Goal: Transaction & Acquisition: Purchase product/service

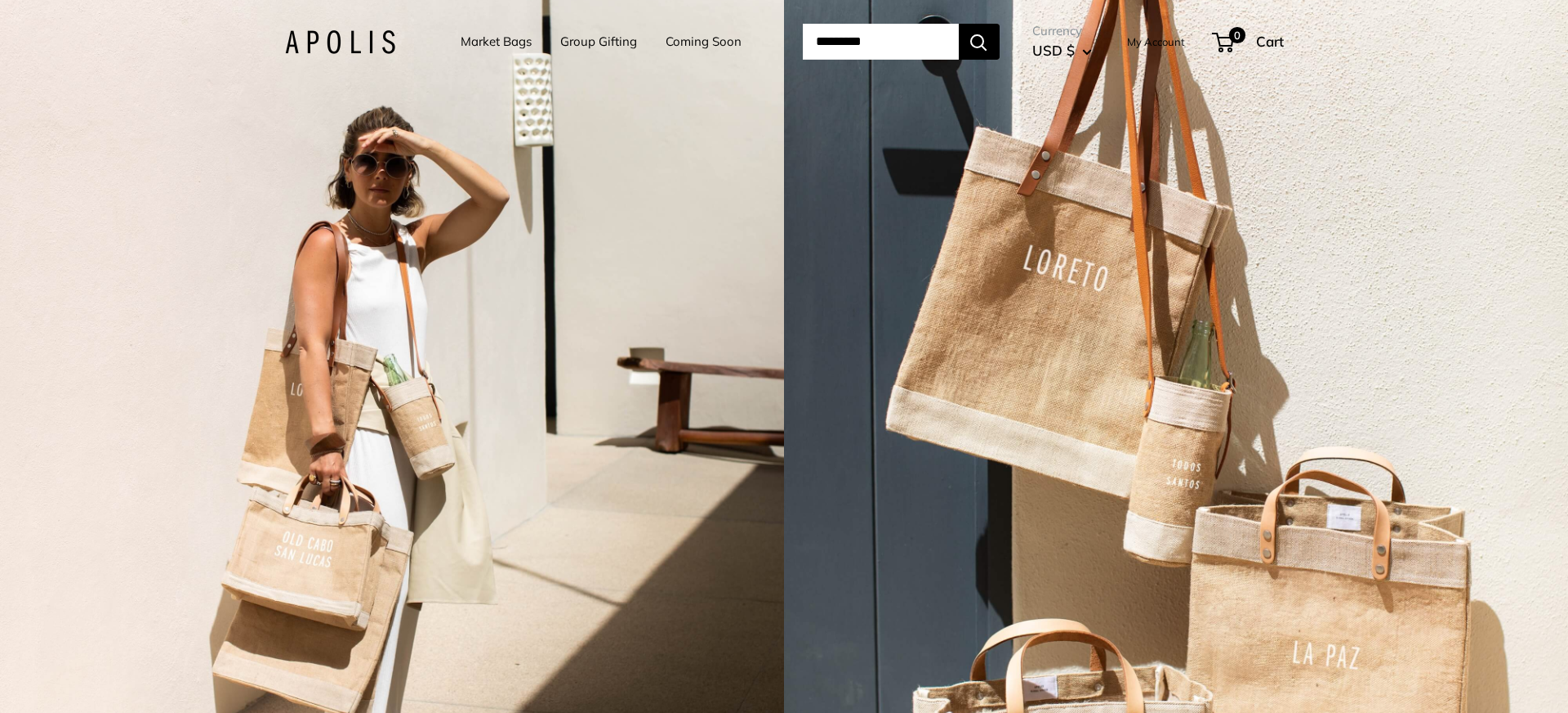
click at [467, 44] on link "Market Bags" at bounding box center [495, 41] width 71 height 23
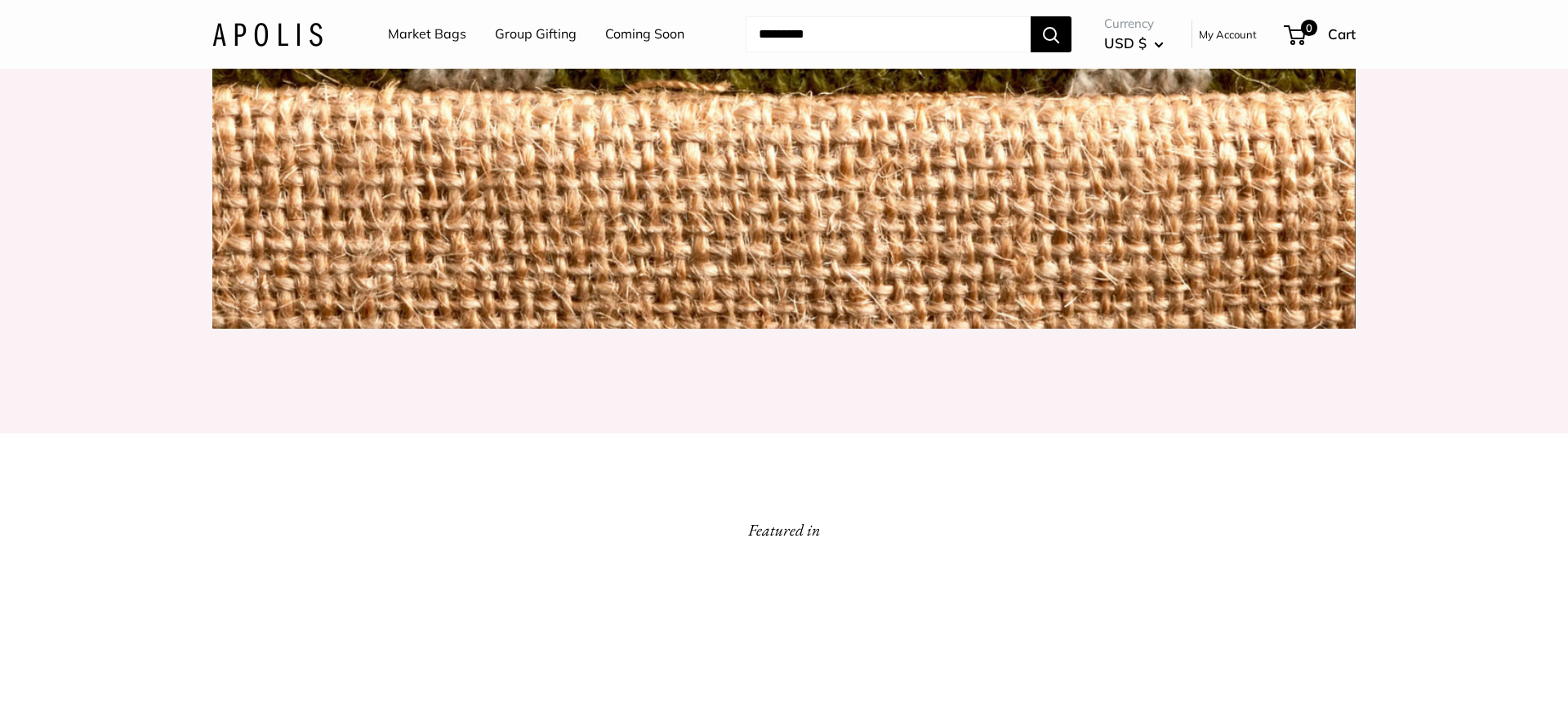
scroll to position [2047, 0]
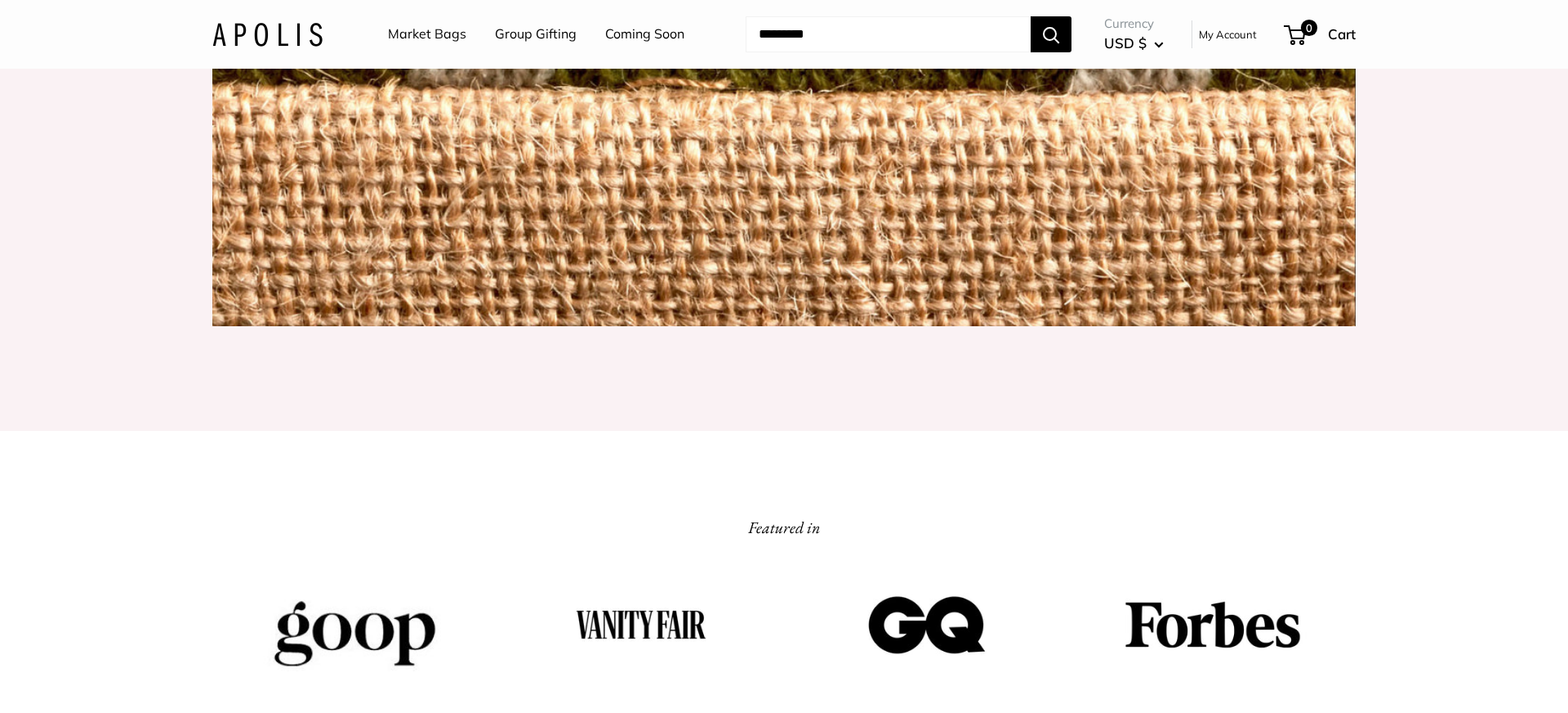
click at [548, 32] on link "Group Gifting" at bounding box center [535, 34] width 81 height 25
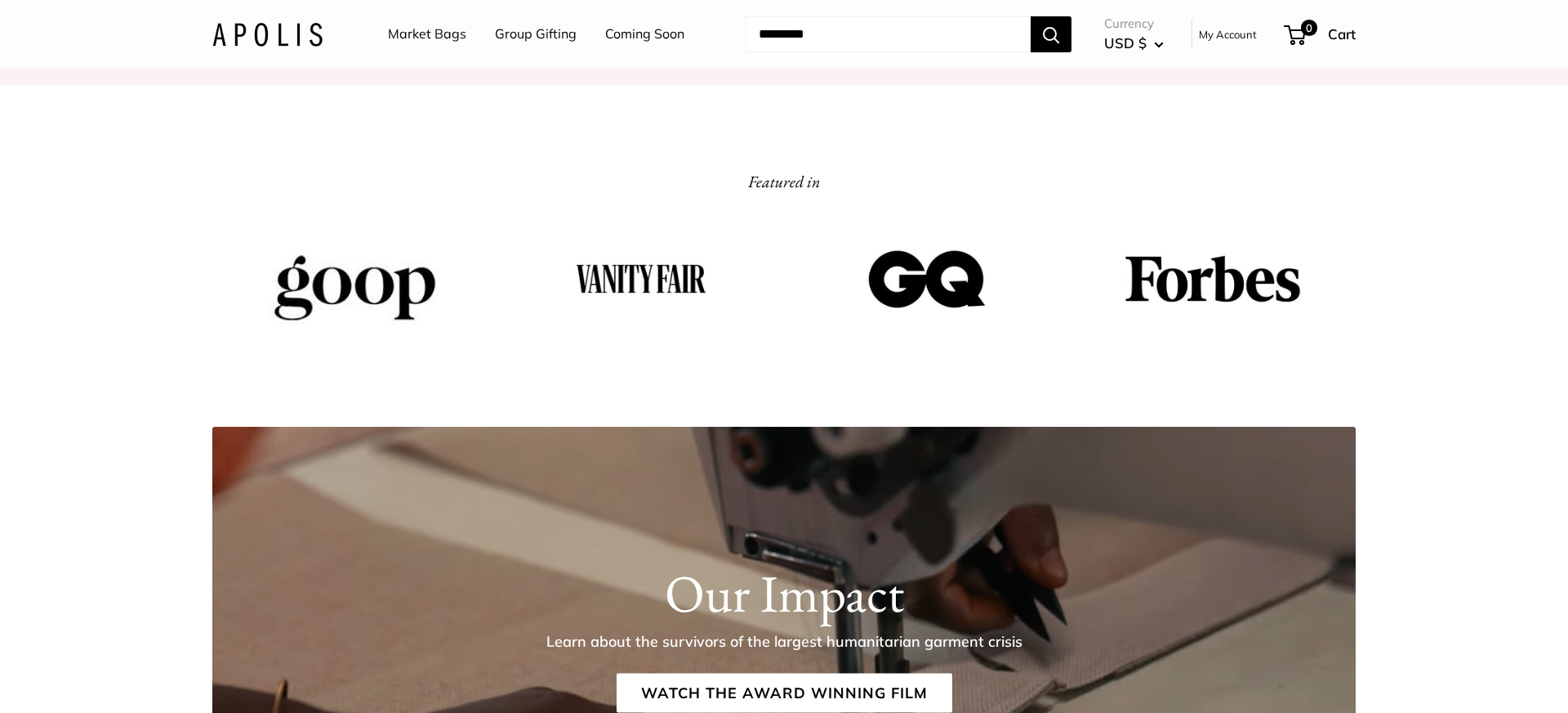
scroll to position [2427, 0]
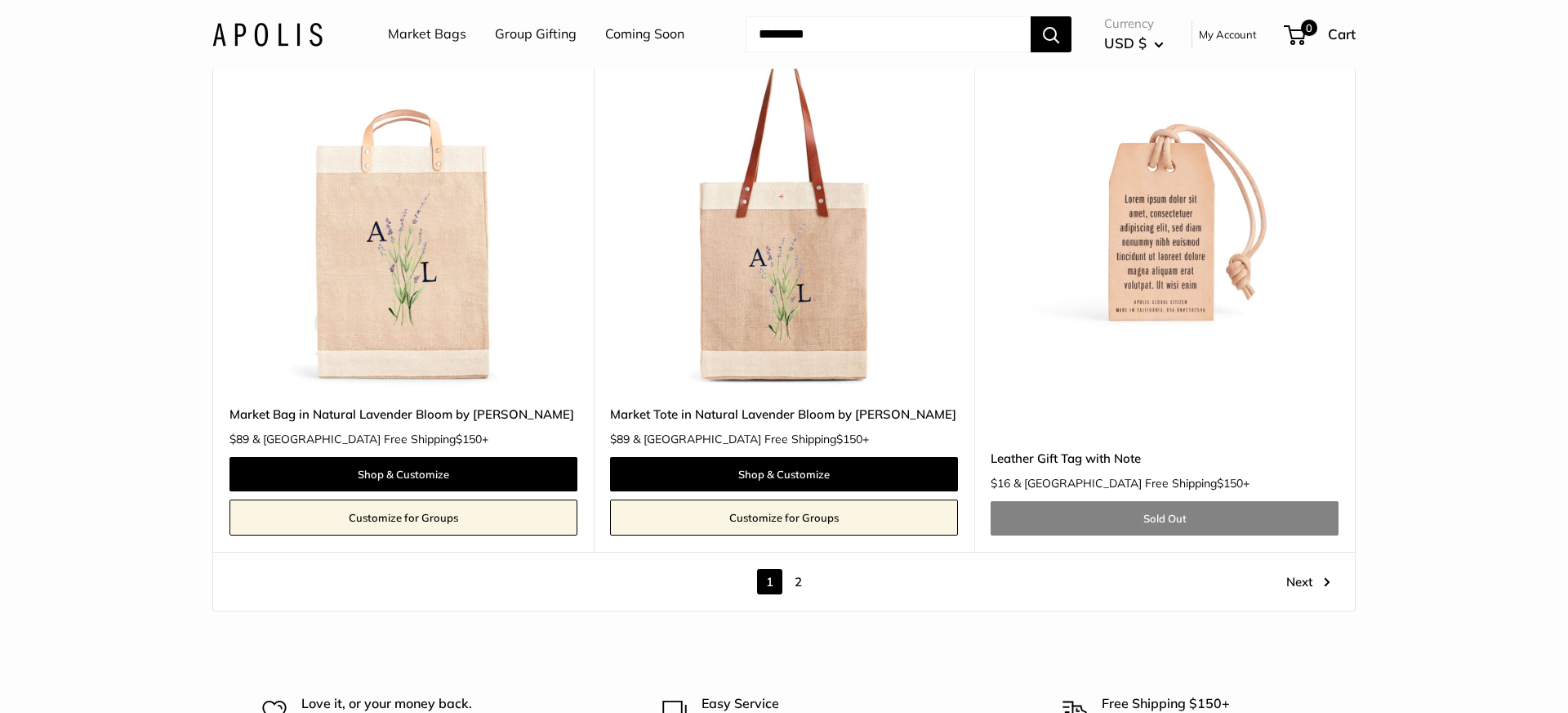
scroll to position [9159, 0]
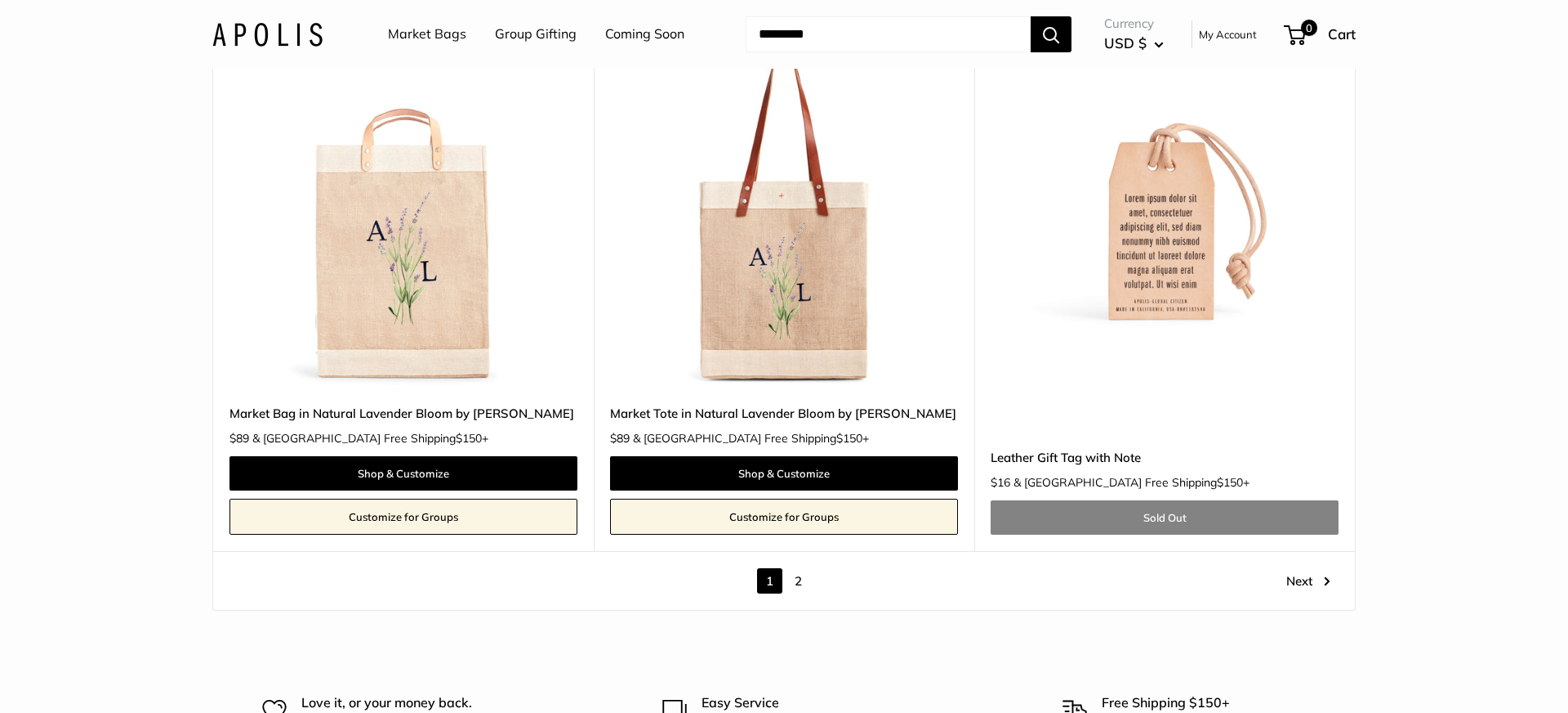
click at [793, 568] on link "2" at bounding box center [798, 581] width 26 height 26
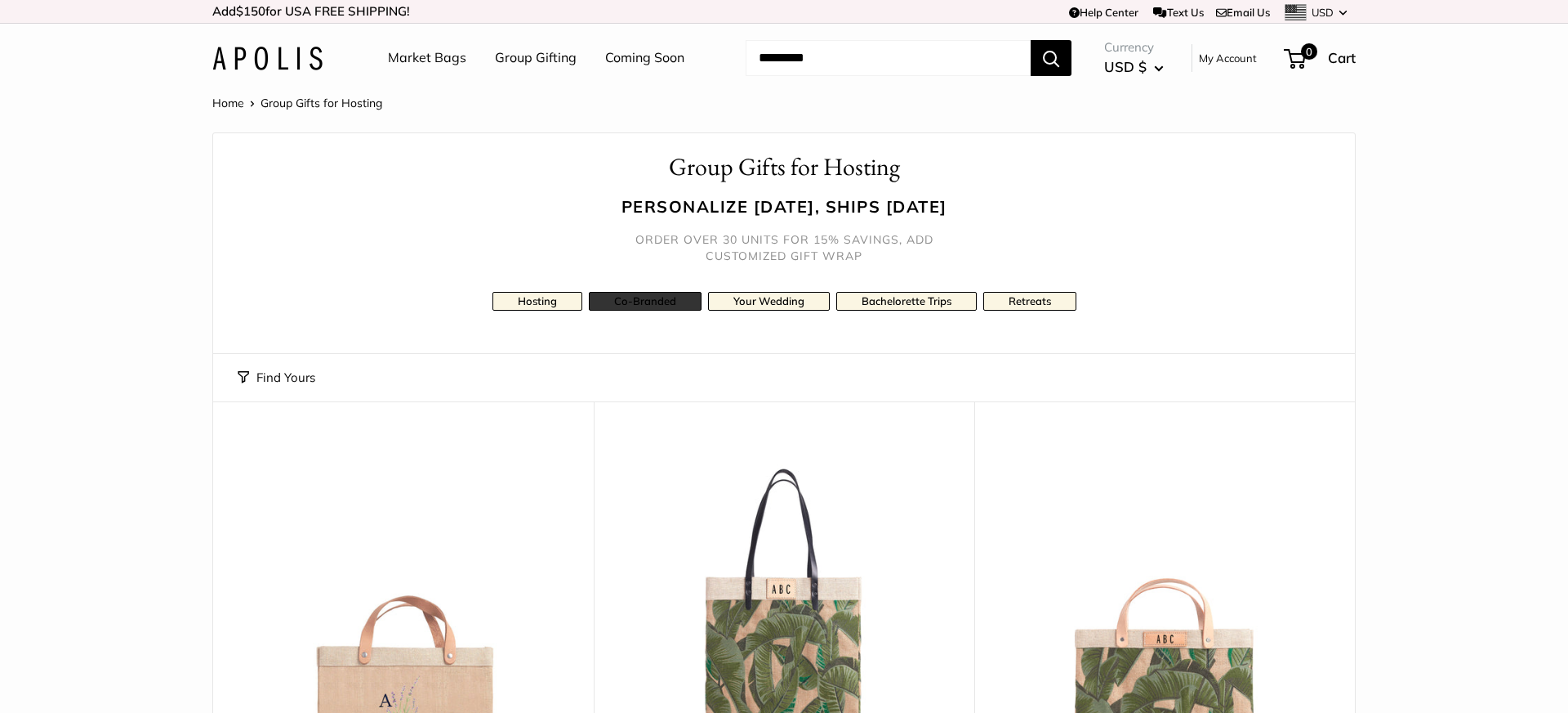
click at [651, 300] on link "Co-Branded" at bounding box center [645, 301] width 113 height 19
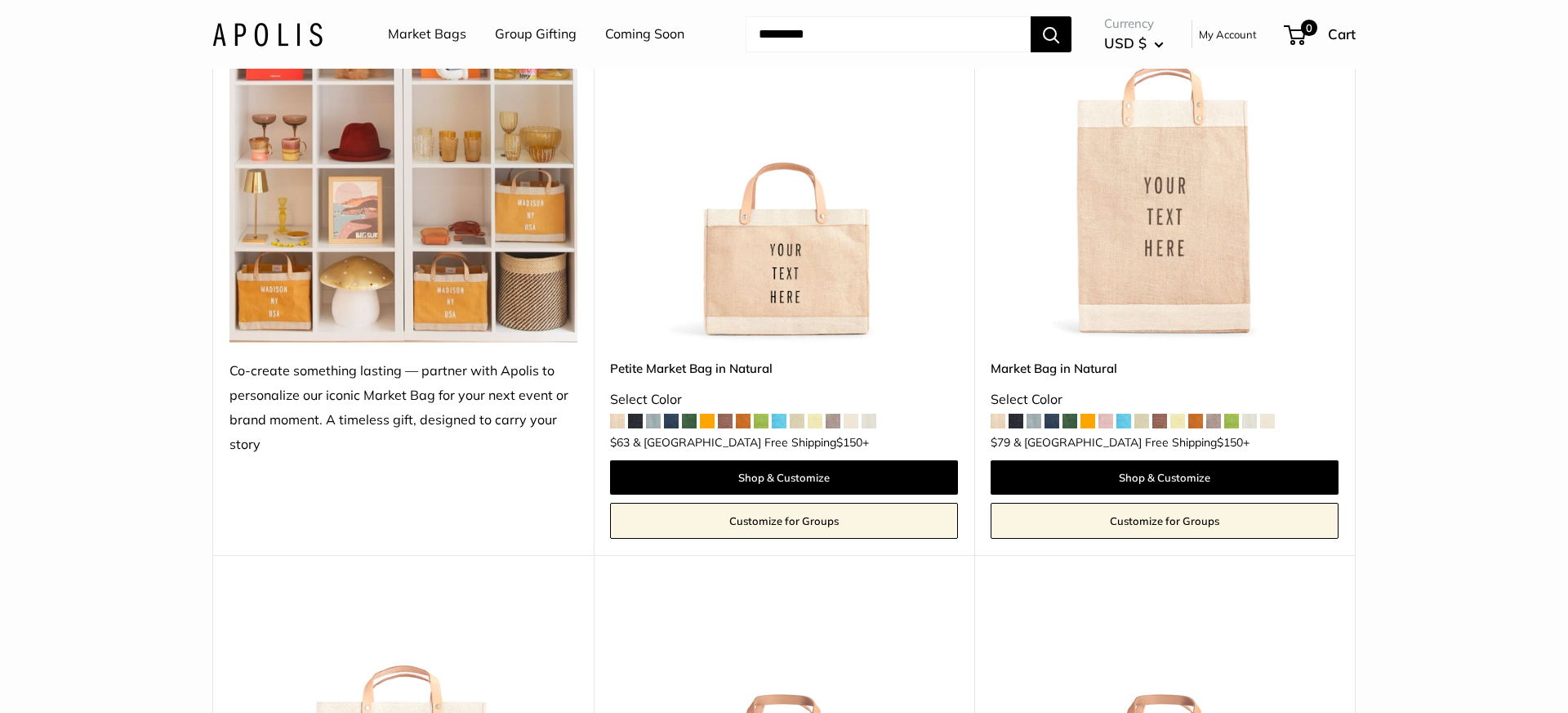
scroll to position [461, 0]
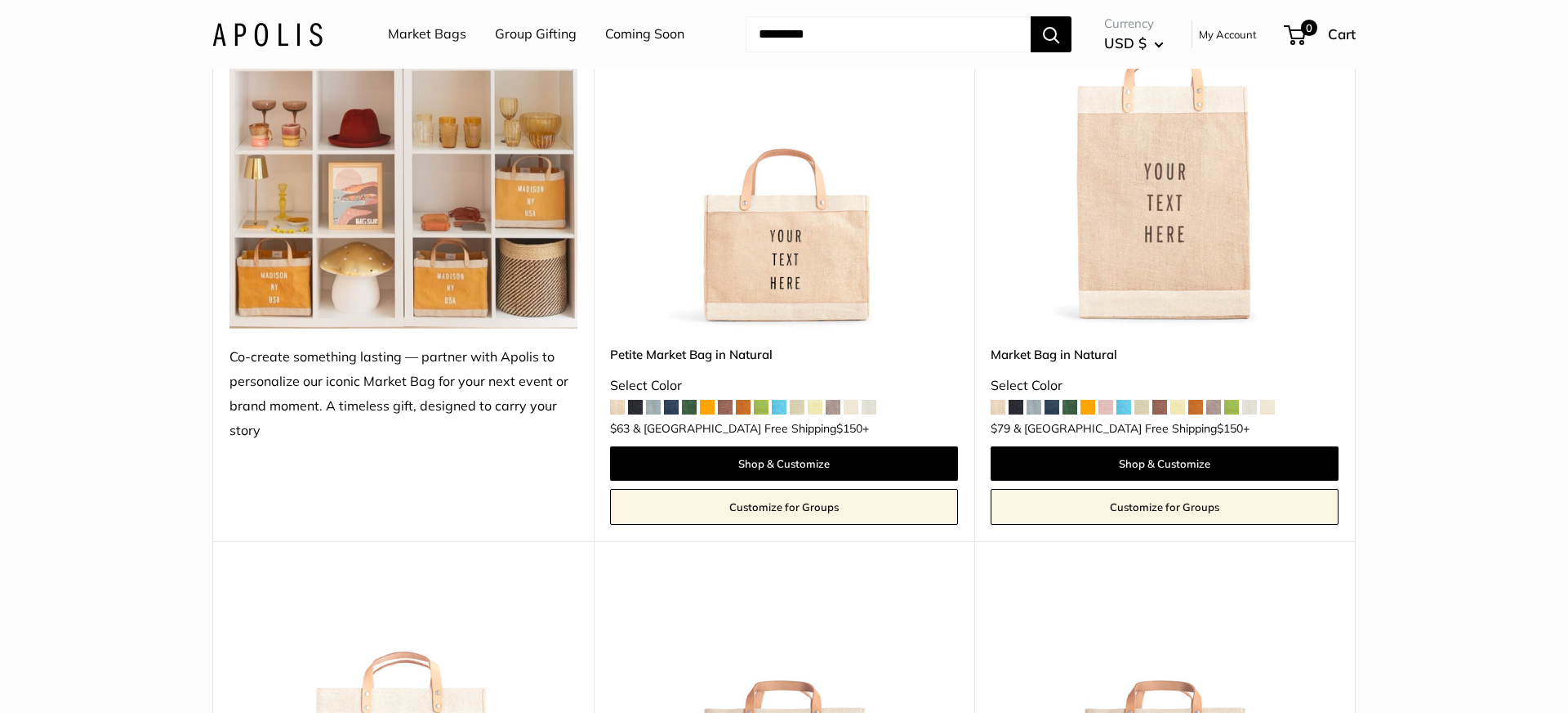
click at [0, 0] on img at bounding box center [0, 0] width 0 height 0
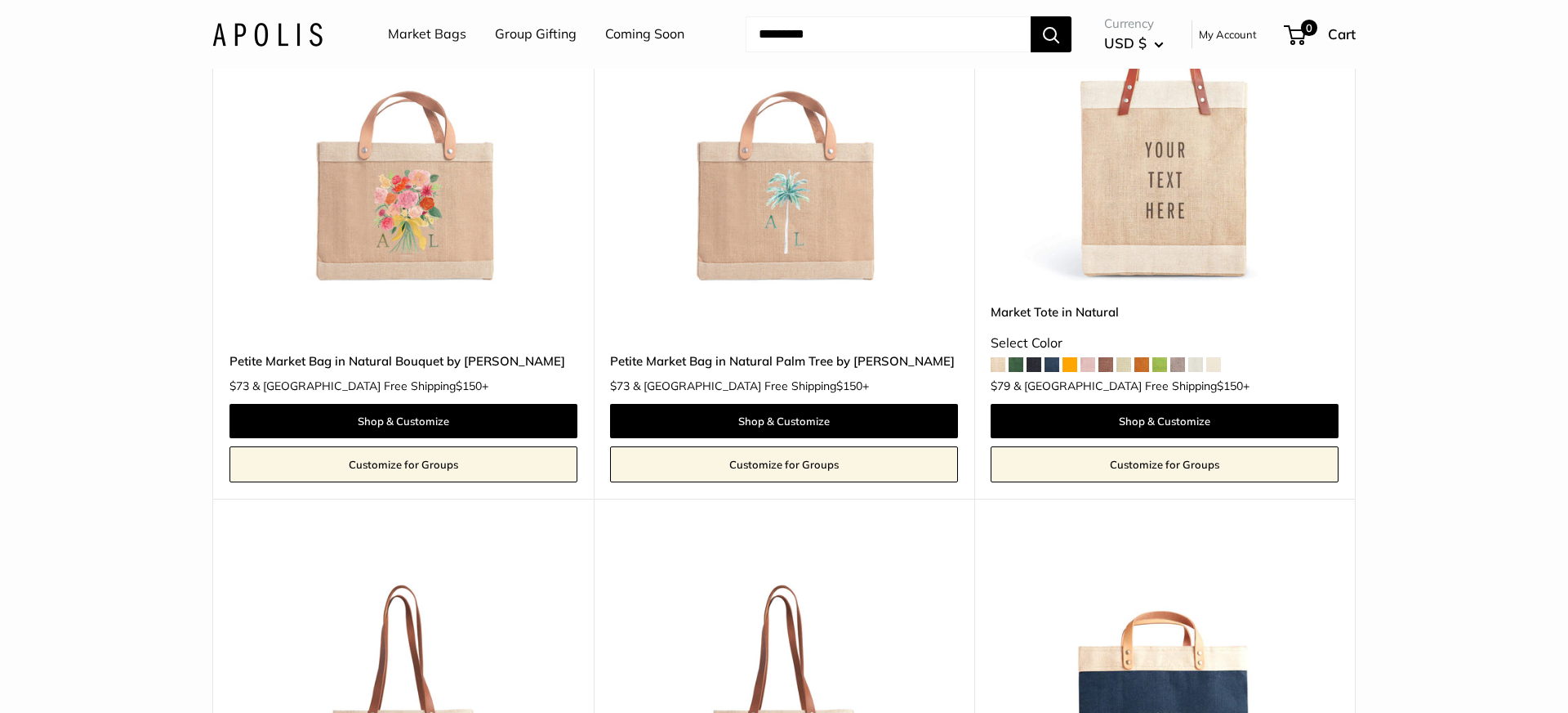
scroll to position [1522, 0]
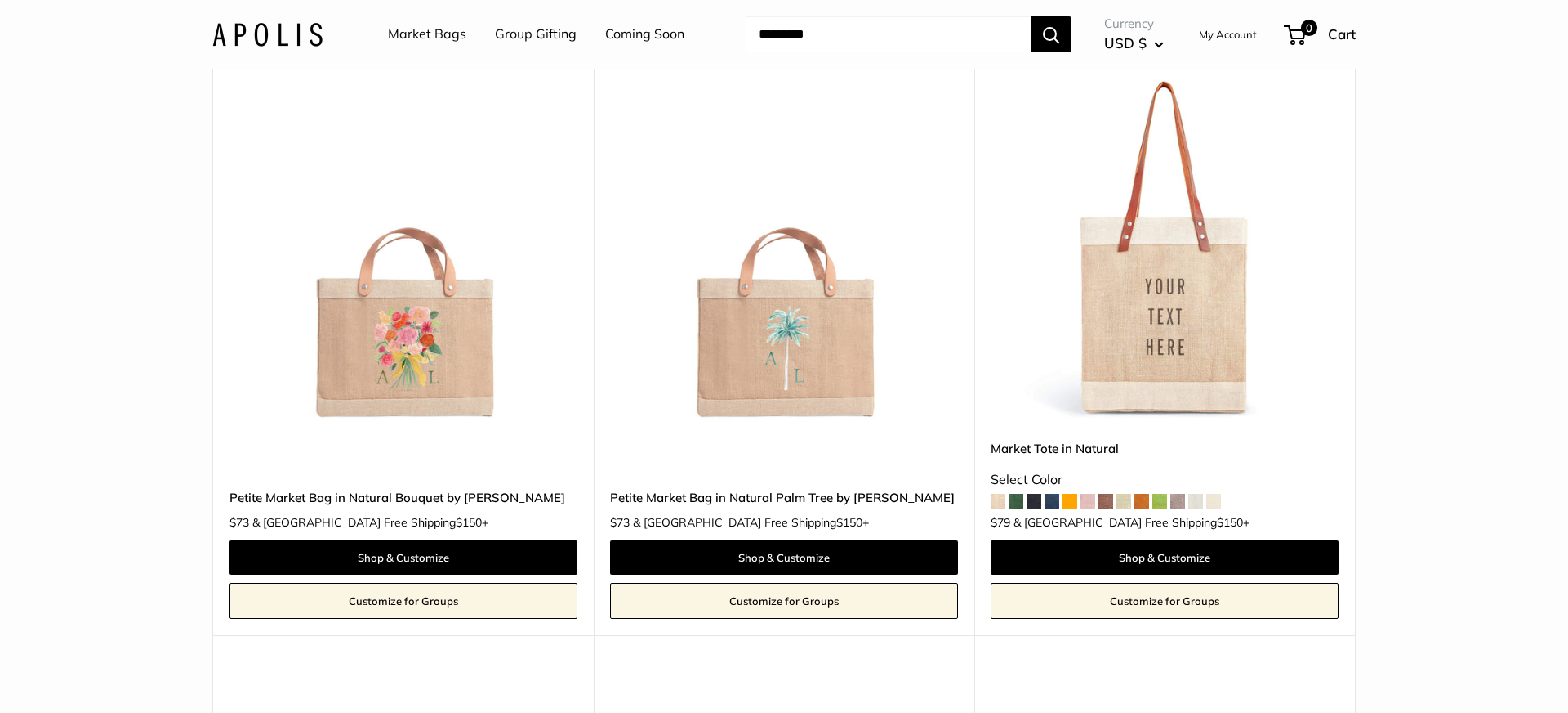
click at [0, 0] on img at bounding box center [0, 0] width 0 height 0
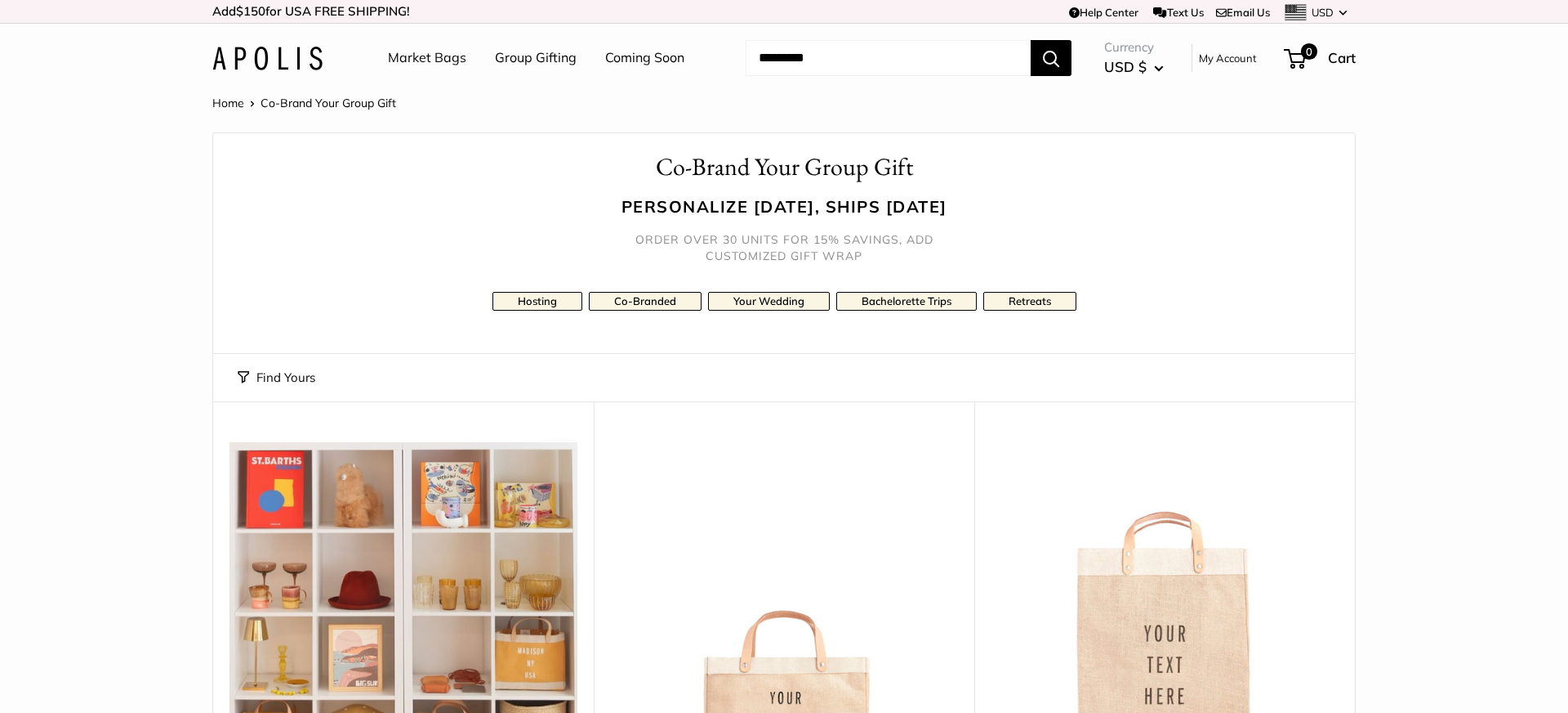
scroll to position [0, 0]
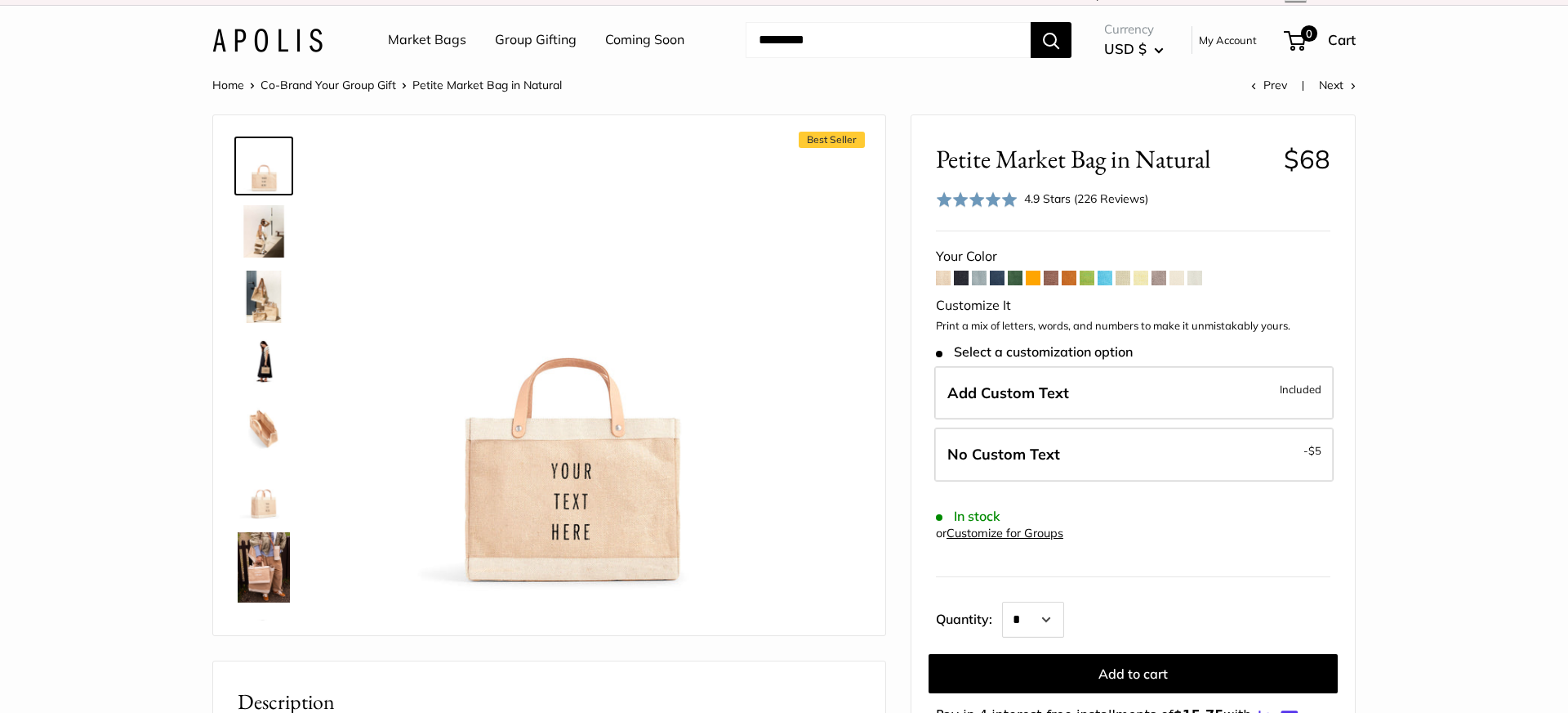
scroll to position [17, 0]
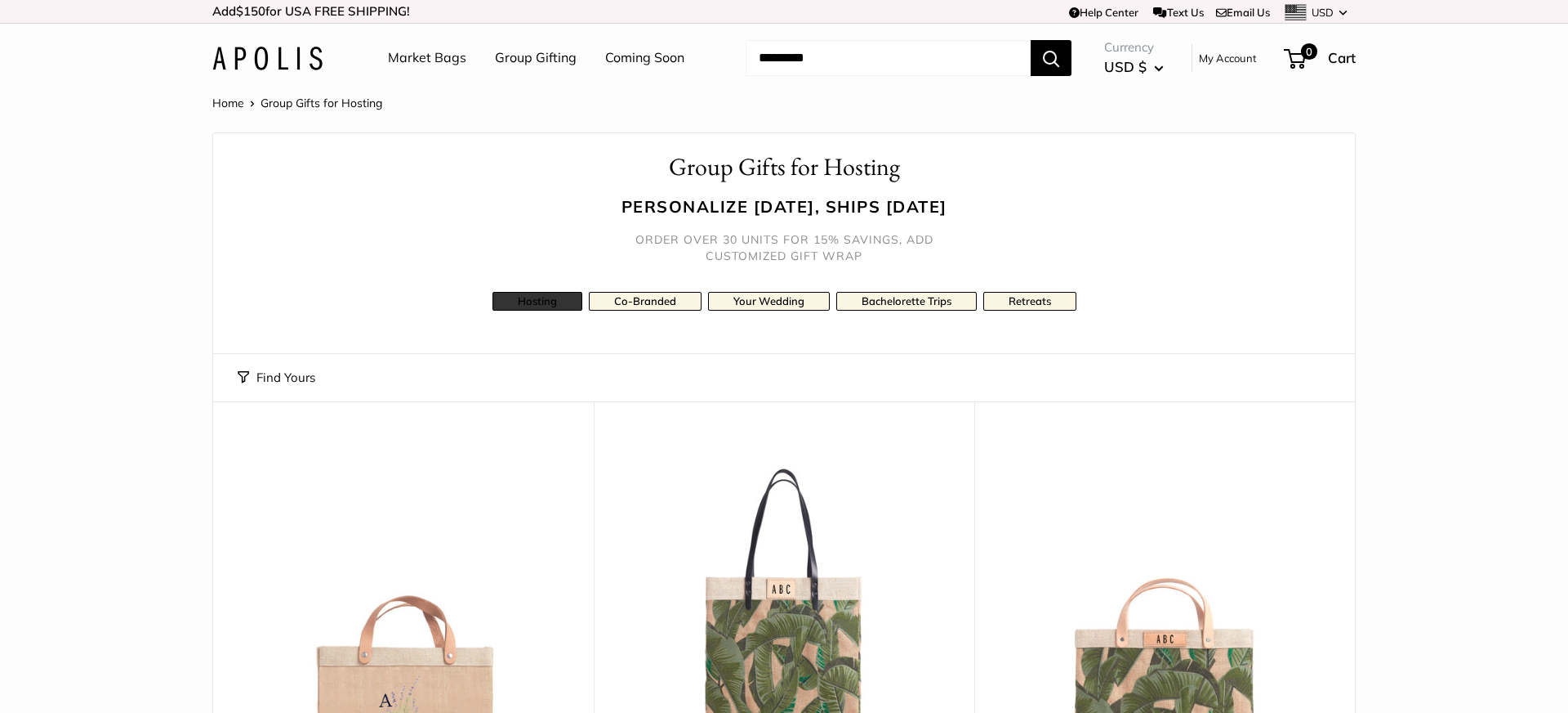
click at [544, 297] on link "Hosting" at bounding box center [537, 301] width 90 height 19
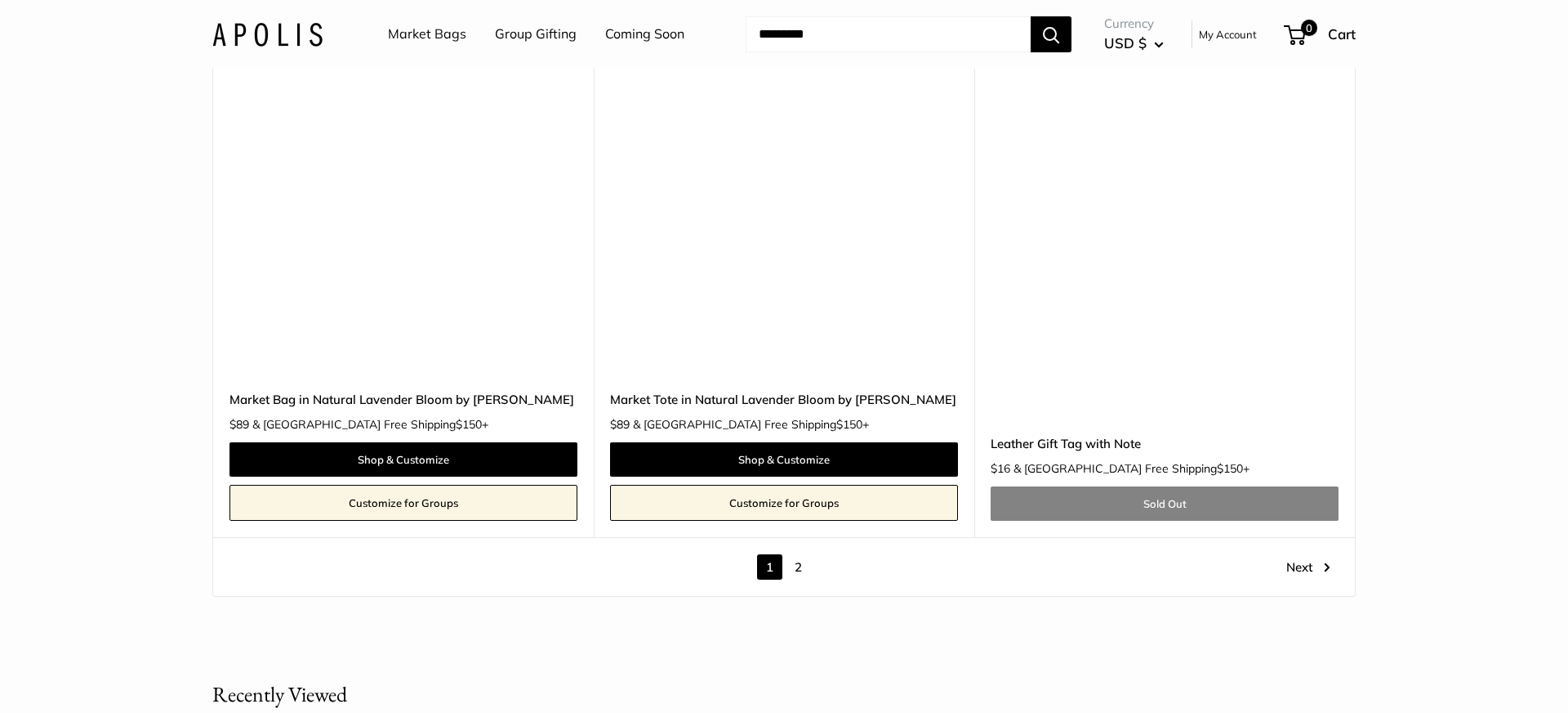
scroll to position [9773, 0]
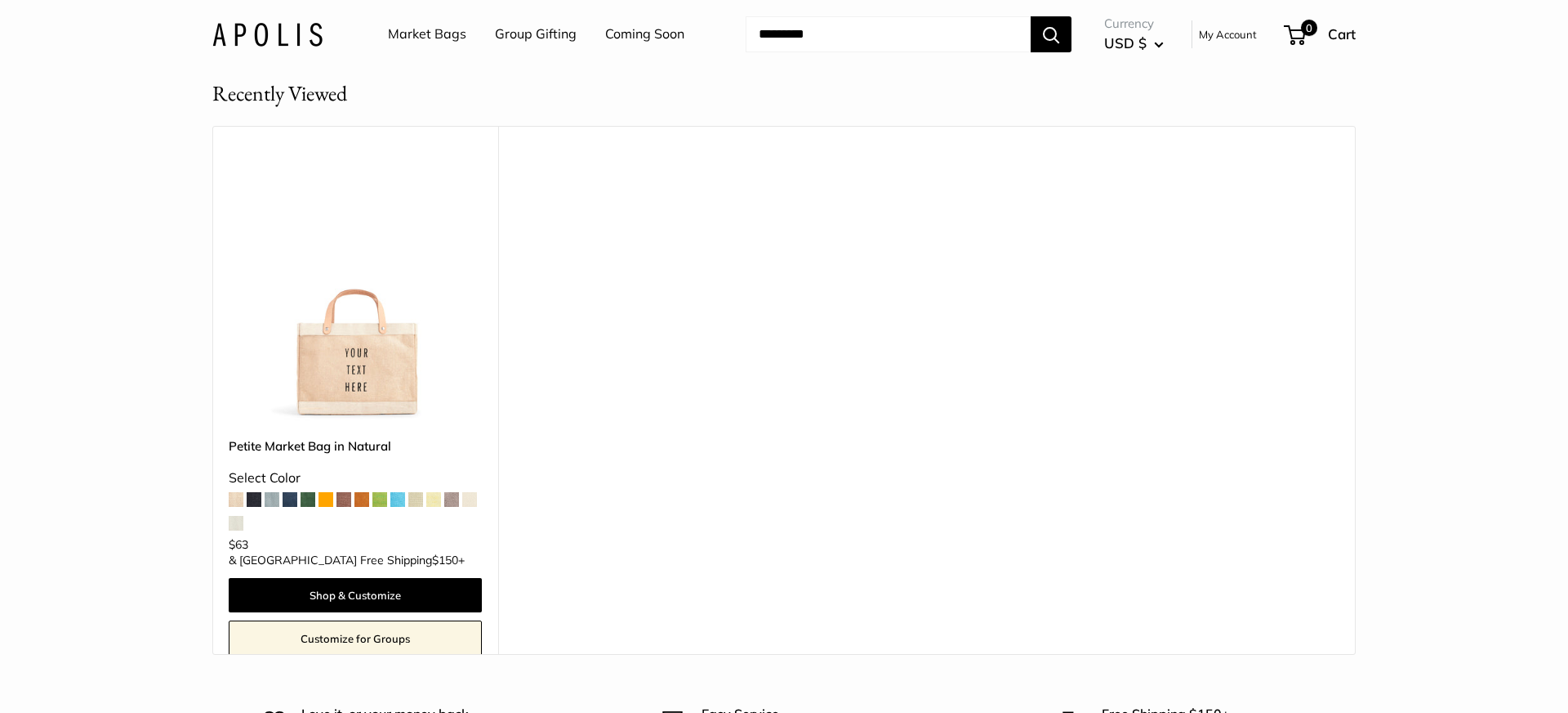
click at [0, 0] on img at bounding box center [0, 0] width 0 height 0
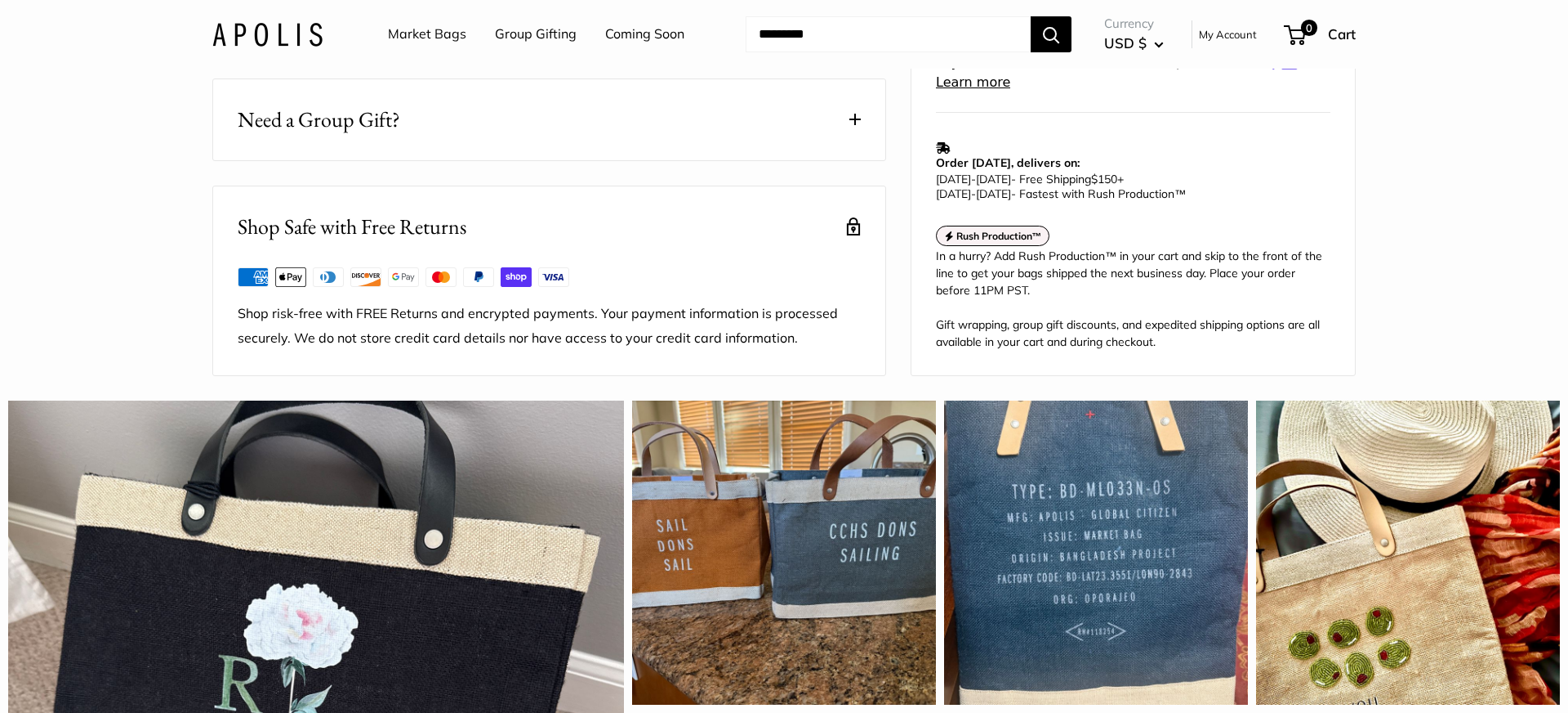
scroll to position [1132, 0]
